Goal: Check status

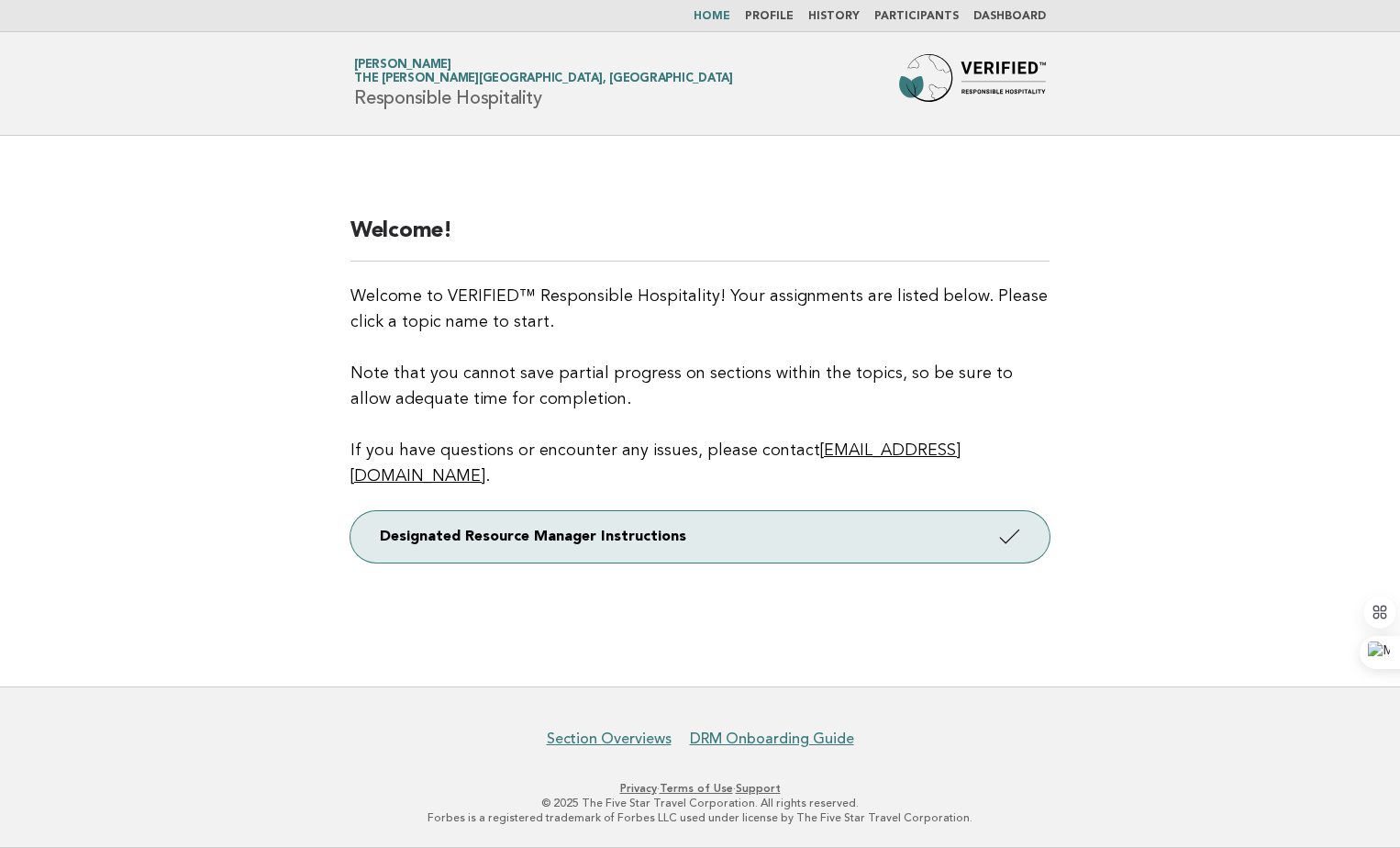
click at [782, 15] on link "Profile" at bounding box center [769, 15] width 48 height 11
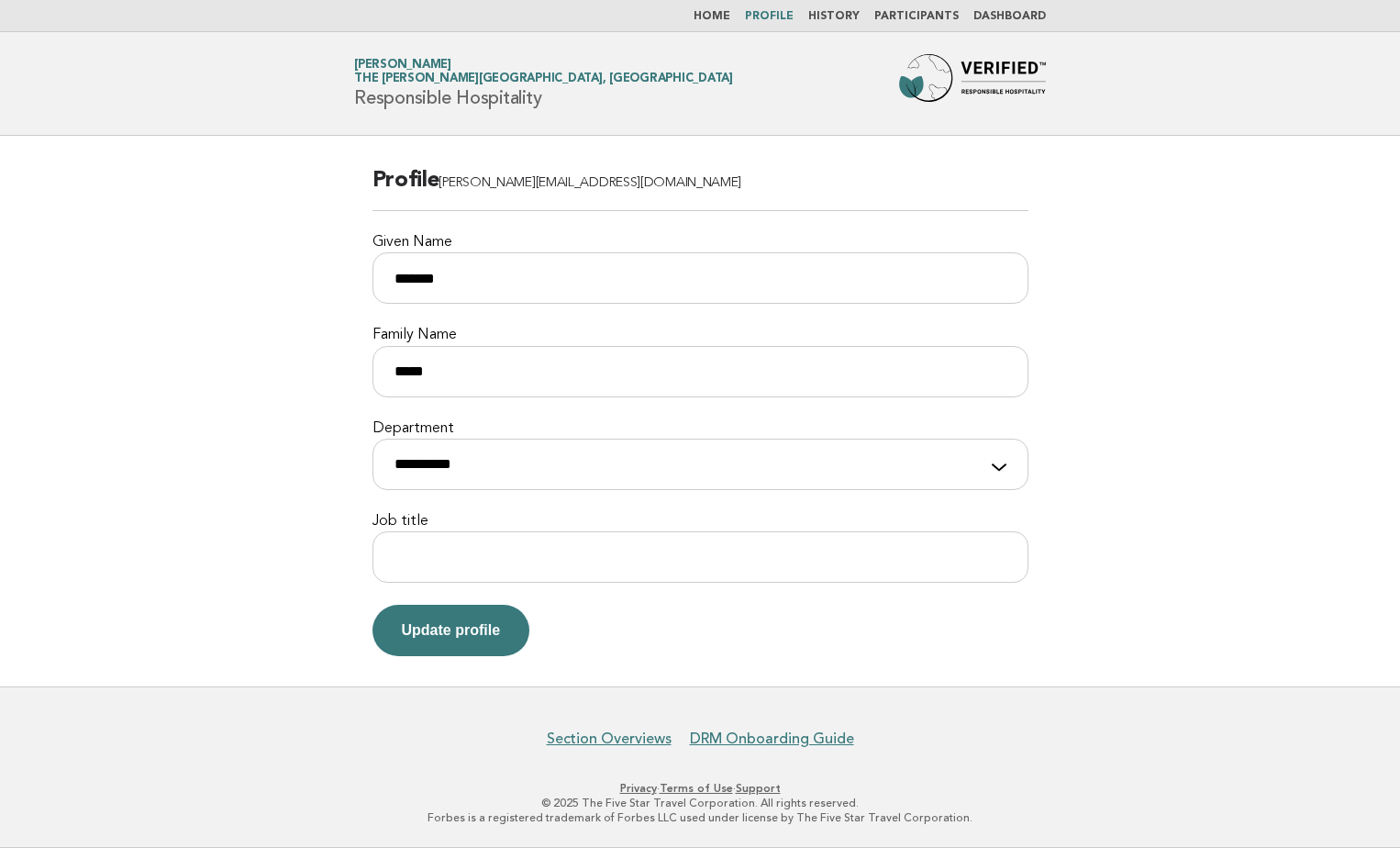
click at [1007, 12] on link "Dashboard" at bounding box center [1009, 15] width 72 height 11
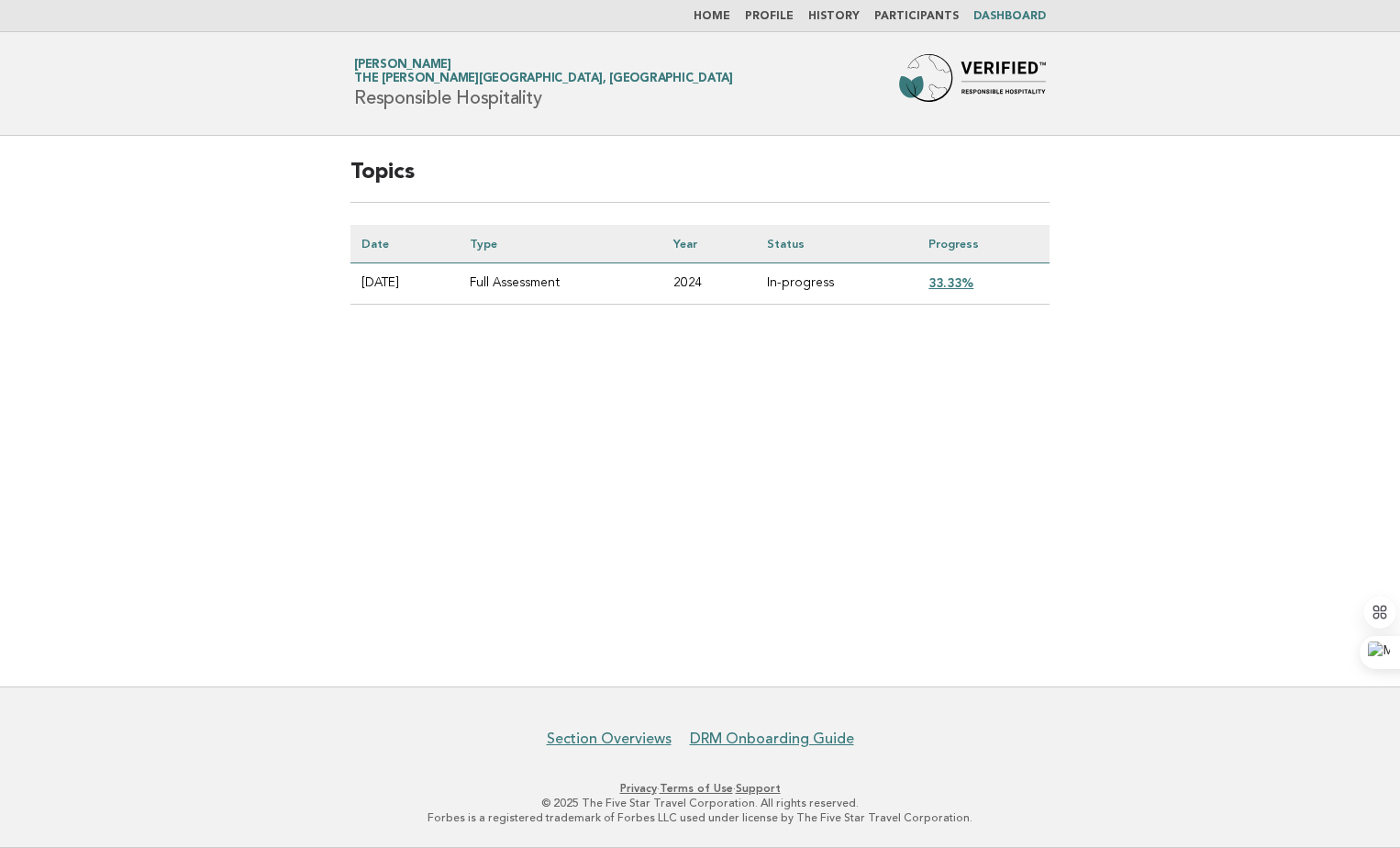
click at [954, 282] on link "33.33%" at bounding box center [951, 282] width 45 height 14
